Goal: Task Accomplishment & Management: Manage account settings

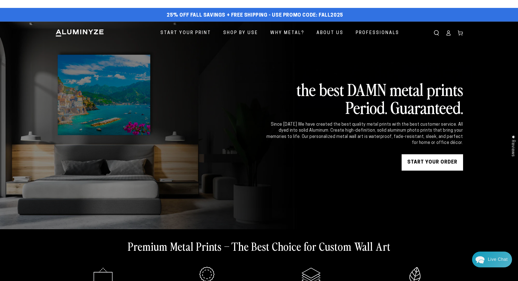
click at [448, 34] on icon at bounding box center [448, 32] width 5 height 5
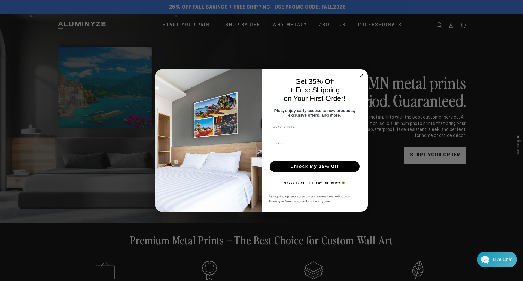
click at [360, 74] on circle "Close dialog" at bounding box center [361, 75] width 6 height 6
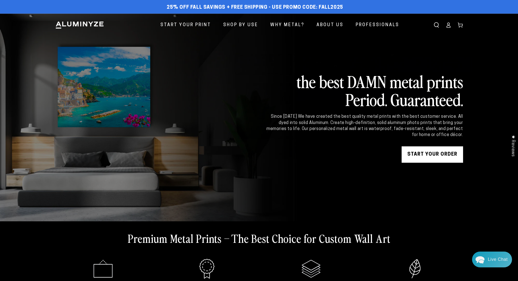
click at [448, 26] on icon at bounding box center [449, 27] width 4 height 2
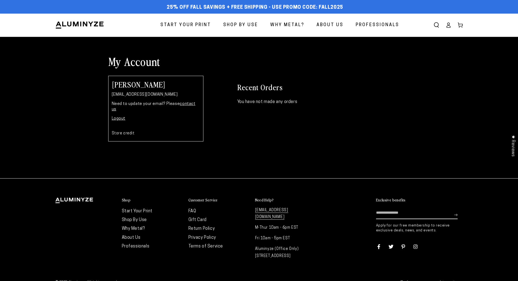
click at [116, 116] on link "Logout" at bounding box center [119, 118] width 14 height 4
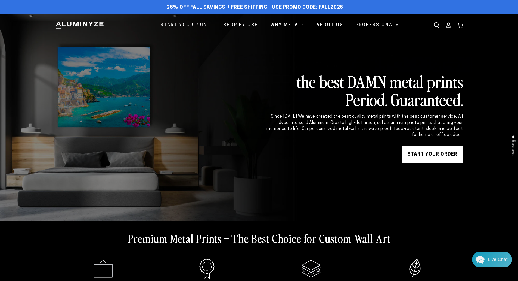
click at [450, 26] on icon at bounding box center [448, 24] width 5 height 5
click at [450, 23] on icon at bounding box center [448, 24] width 5 height 5
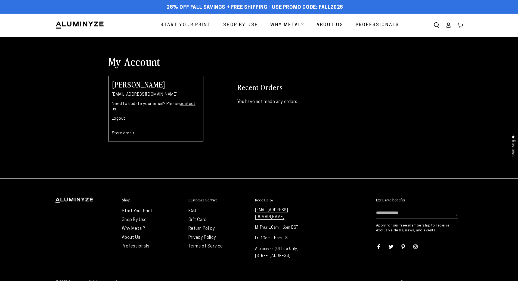
click at [118, 116] on div "[PERSON_NAME] [EMAIL_ADDRESS][DOMAIN_NAME] Need to update your email? Please co…" at bounding box center [155, 109] width 95 height 66
click at [116, 116] on link "Logout" at bounding box center [119, 118] width 14 height 4
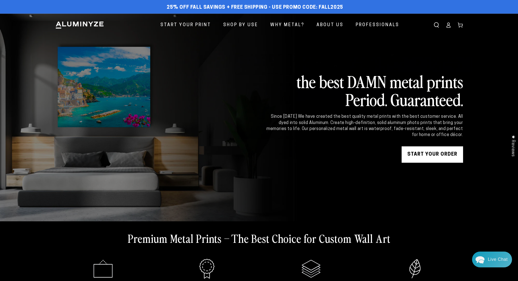
click at [448, 28] on link "Log in" at bounding box center [449, 25] width 12 height 12
click at [450, 26] on icon at bounding box center [448, 24] width 5 height 5
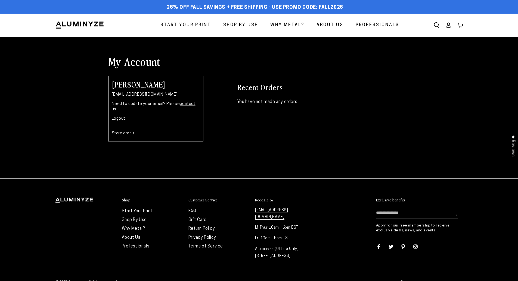
click at [117, 116] on link "Logout" at bounding box center [119, 118] width 14 height 4
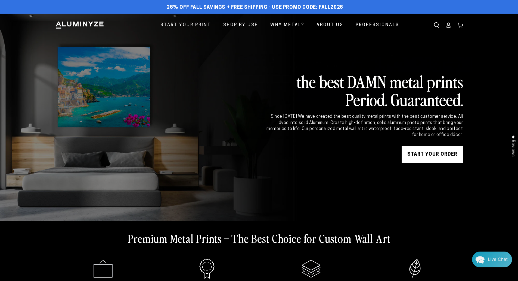
click at [449, 26] on icon at bounding box center [449, 27] width 4 height 2
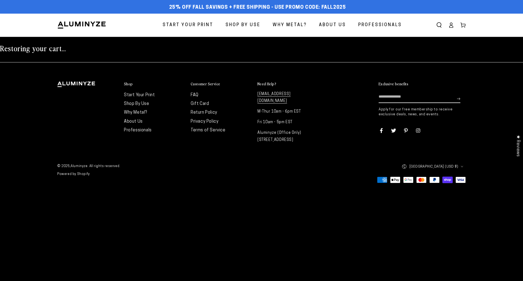
click at [450, 25] on icon at bounding box center [450, 24] width 5 height 5
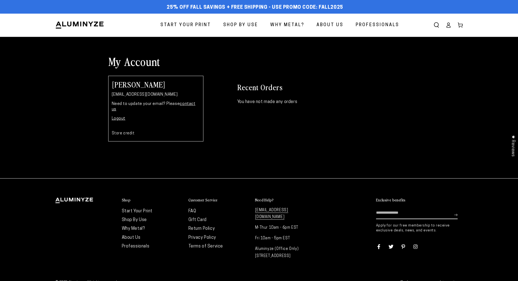
click at [112, 116] on link "Logout" at bounding box center [119, 118] width 14 height 4
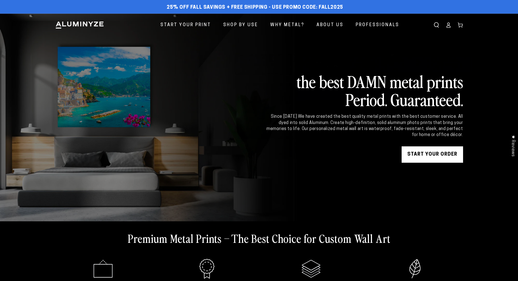
click at [448, 26] on icon at bounding box center [448, 24] width 5 height 5
click at [446, 27] on icon at bounding box center [448, 24] width 5 height 5
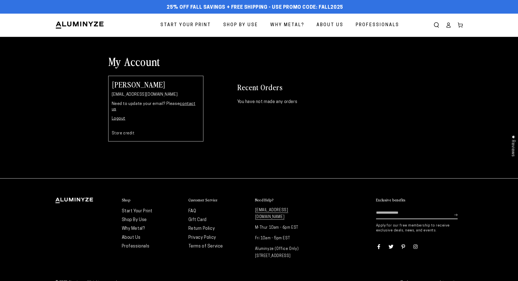
click at [118, 116] on link "Logout" at bounding box center [119, 118] width 14 height 4
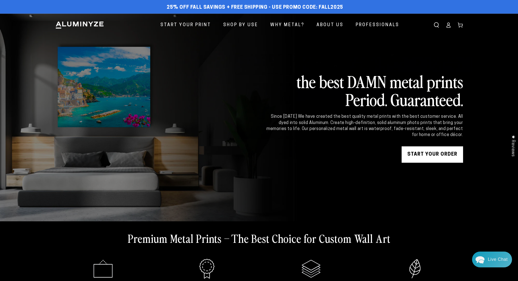
click at [447, 25] on icon at bounding box center [448, 24] width 5 height 5
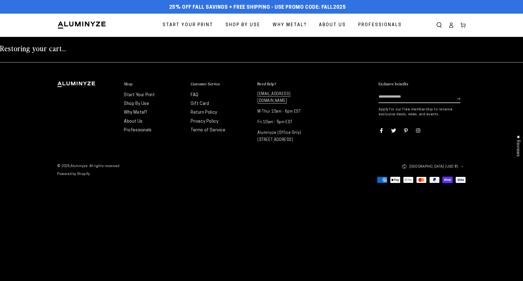
click at [448, 24] on icon at bounding box center [450, 24] width 5 height 5
